Goal: Transaction & Acquisition: Purchase product/service

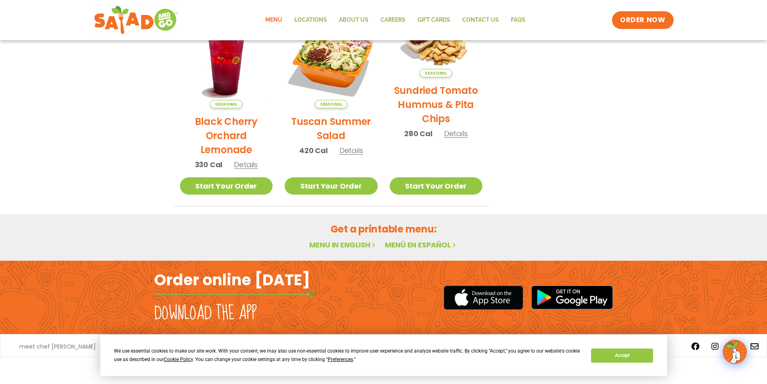
scroll to position [133, 0]
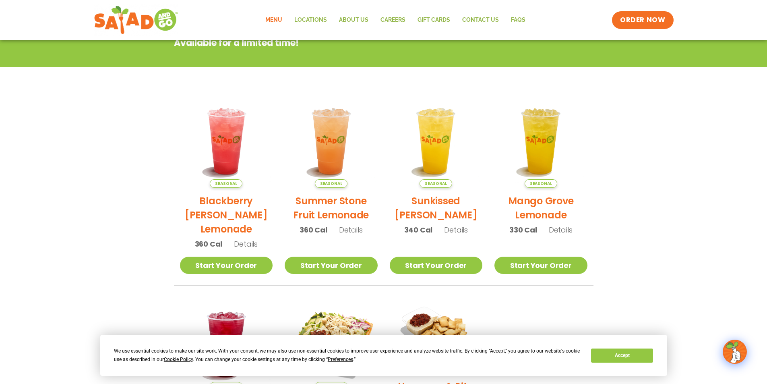
click at [280, 19] on link "Menu" at bounding box center [273, 20] width 29 height 19
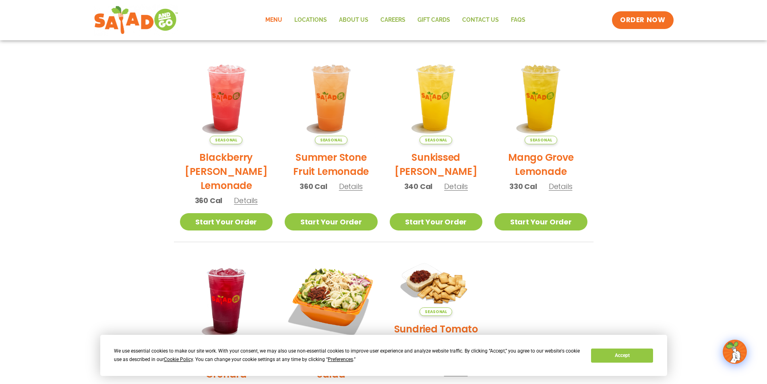
scroll to position [173, 0]
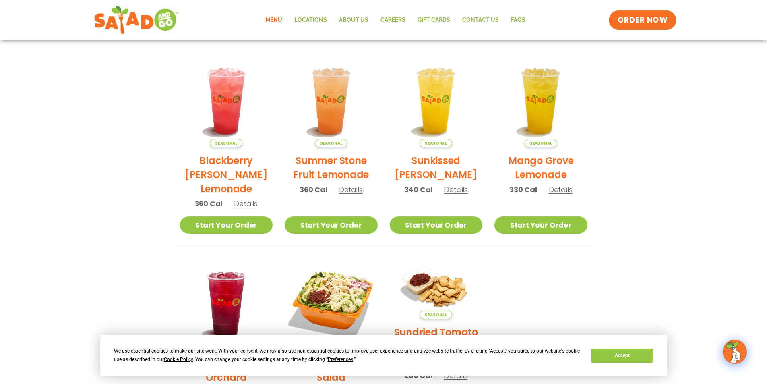
click at [629, 25] on span "ORDER NOW" at bounding box center [643, 20] width 50 height 10
